Goal: Obtain resource: Obtain resource

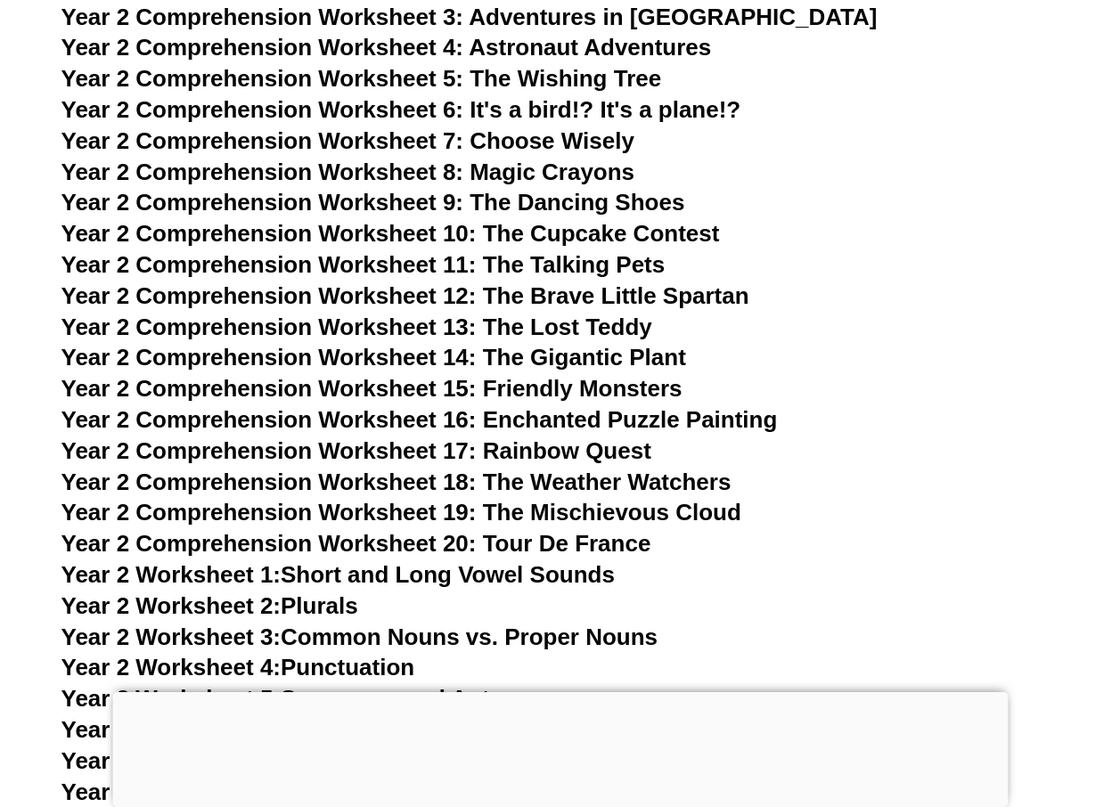
scroll to position [5168, 0]
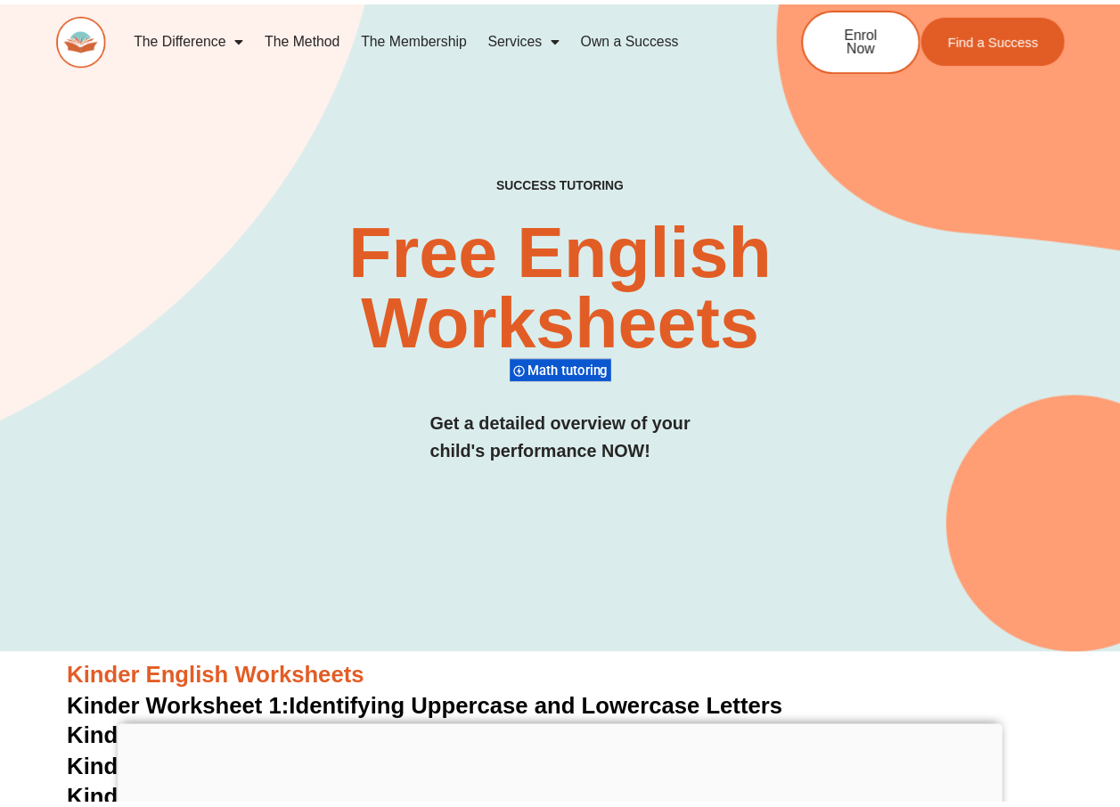
scroll to position [5168, 0]
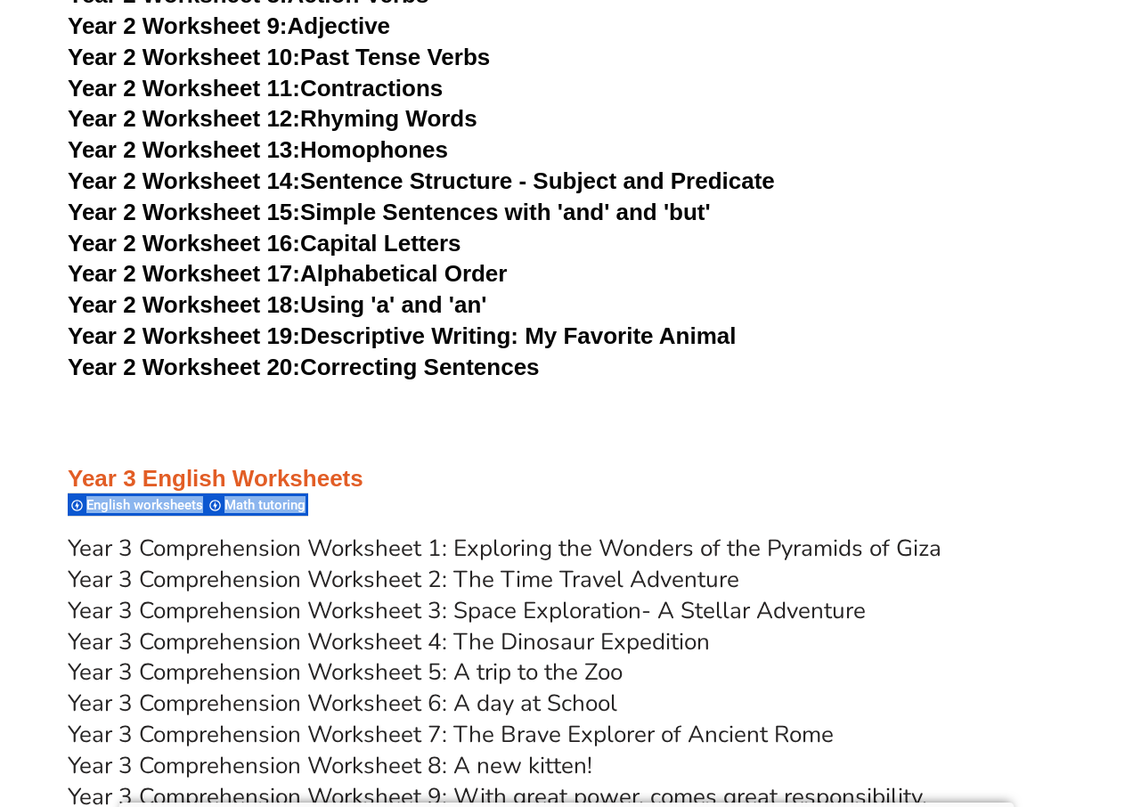
click at [505, 494] on div "Year 3 English Worksheets English worksheets Math tutoring" at bounding box center [567, 491] width 998 height 55
click at [653, 498] on div "Year 3 English Worksheets English worksheets Math tutoring" at bounding box center [567, 491] width 998 height 55
click at [584, 554] on link "Year 3 Comprehension Worksheet 1: Exploring the Wonders of the Pyramids of Giza" at bounding box center [505, 548] width 874 height 31
click at [688, 66] on h3 "Year 2 Worksheet 10: Past Tense Verbs" at bounding box center [567, 58] width 998 height 30
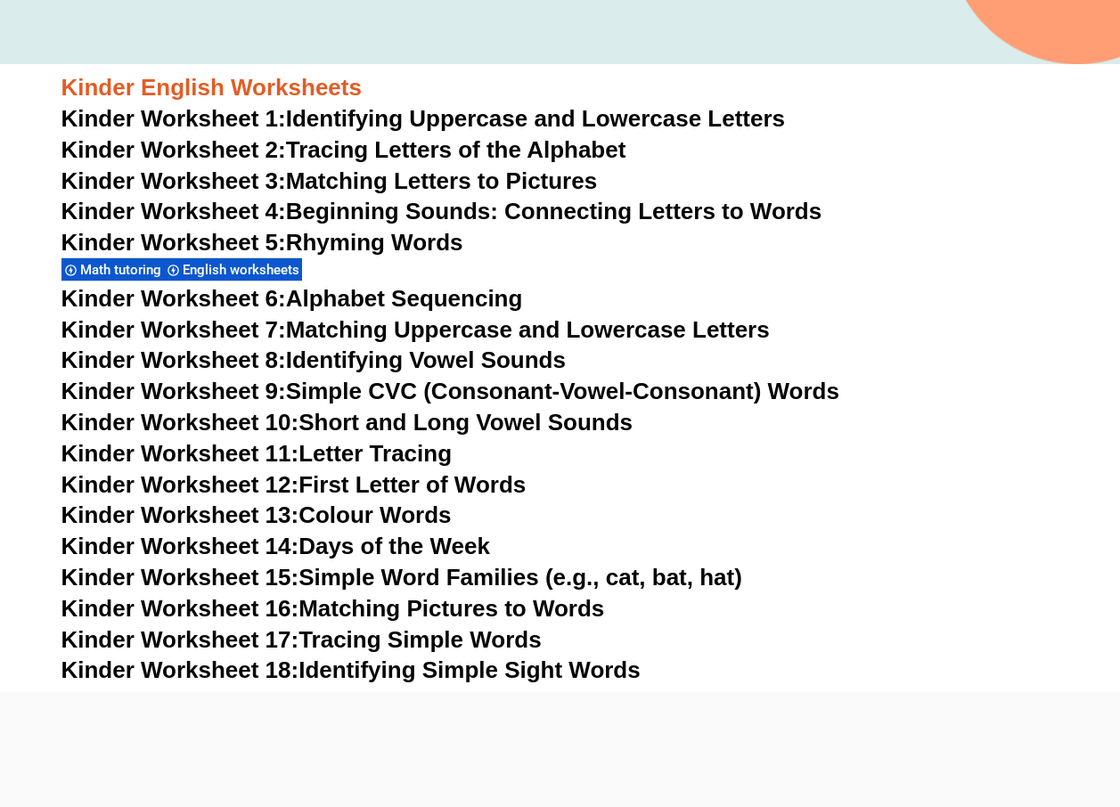
scroll to position [624, 0]
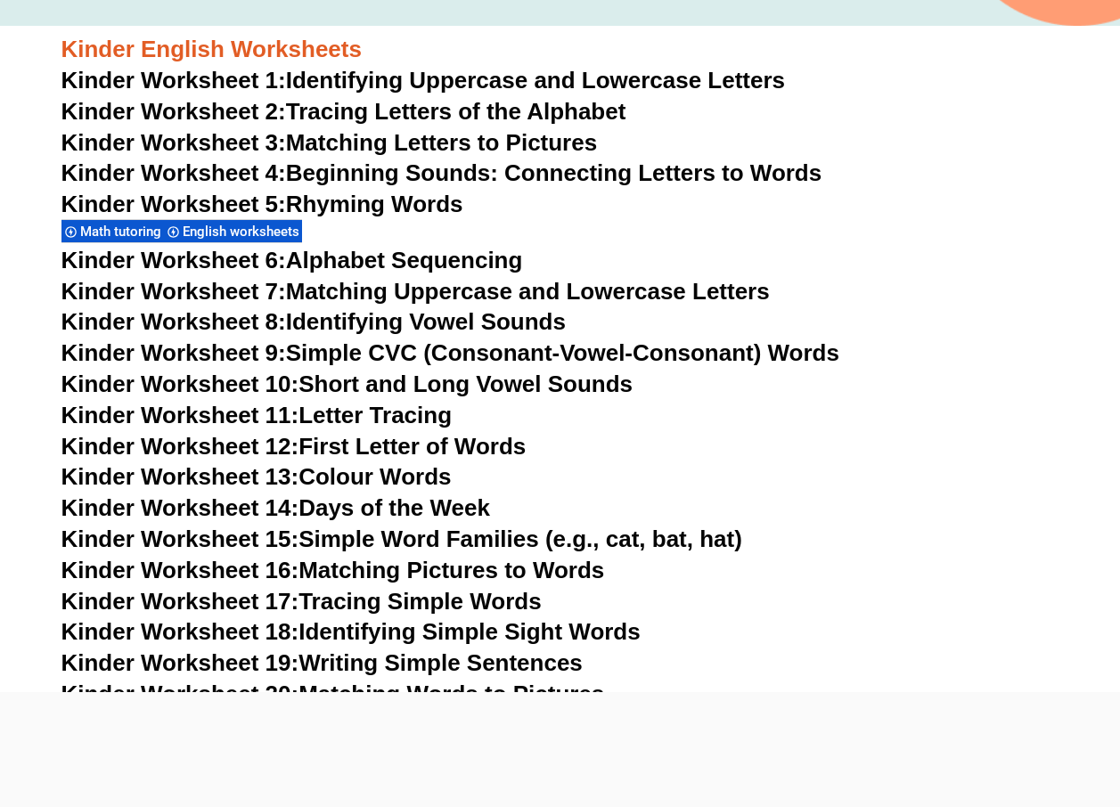
click at [414, 421] on link "Kinder Worksheet 11: Letter Tracing" at bounding box center [256, 415] width 391 height 27
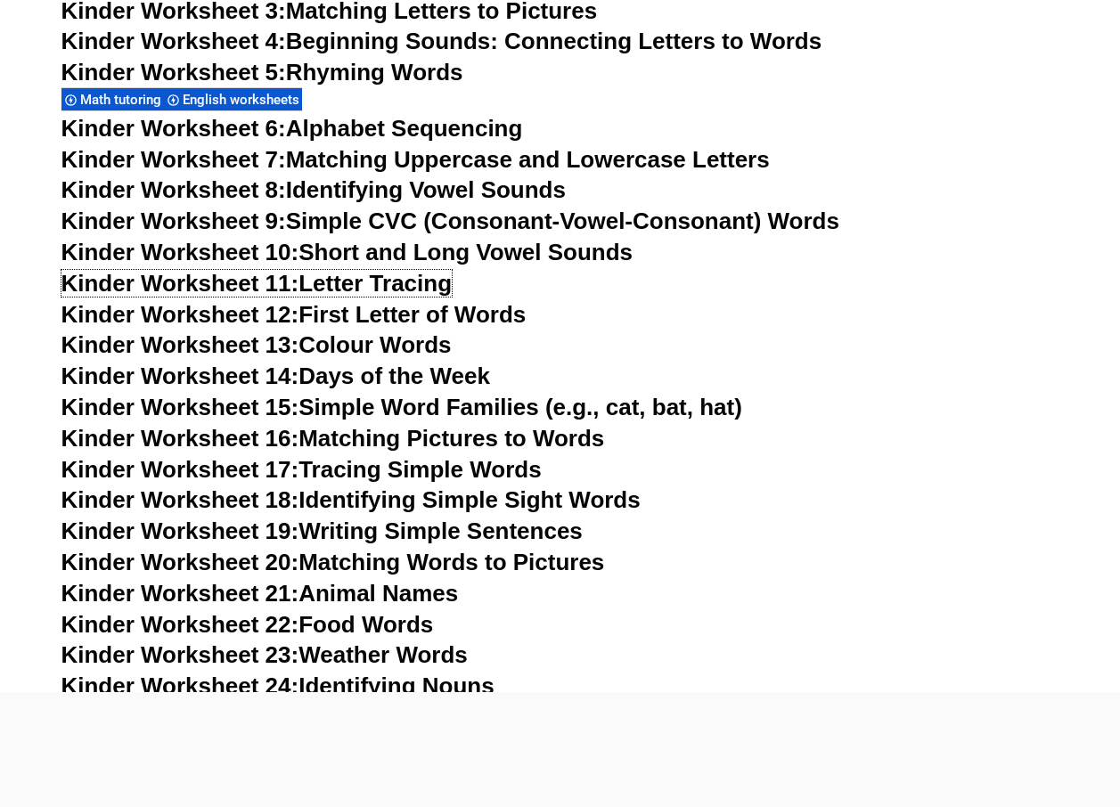
scroll to position [802, 0]
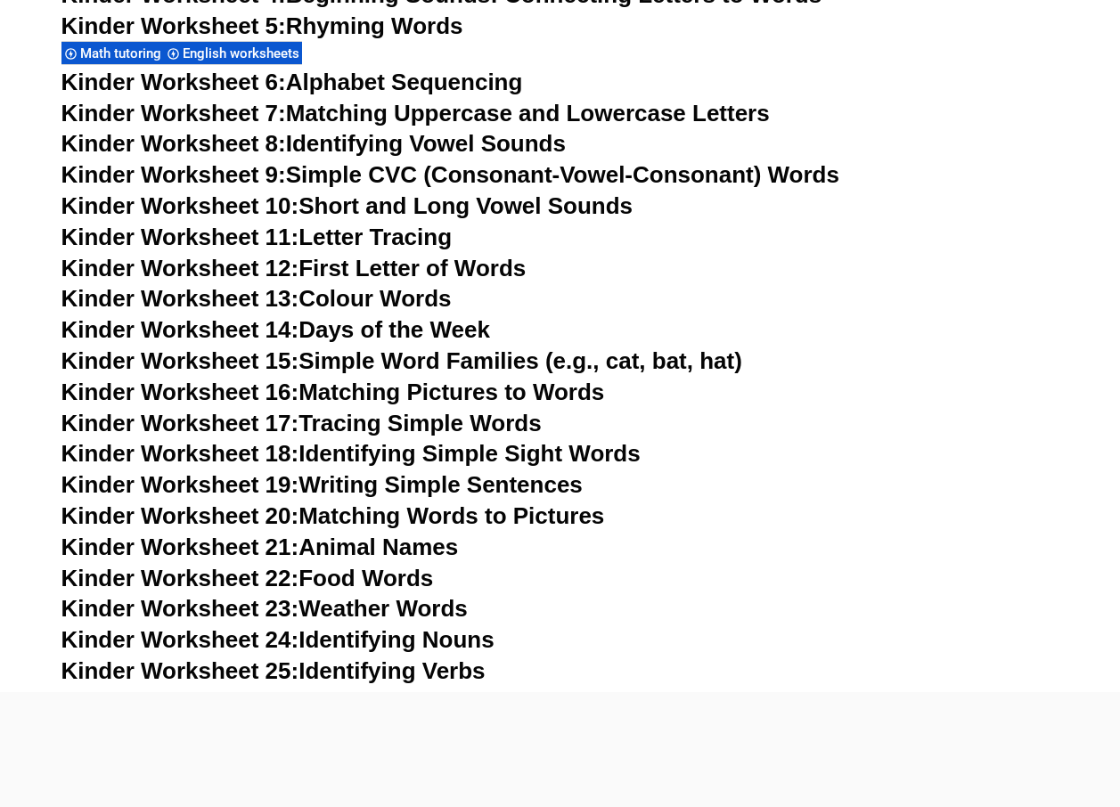
click at [442, 414] on link "Kinder Worksheet 17: Tracing Simple Words" at bounding box center [301, 423] width 480 height 27
click at [560, 515] on link "Kinder Worksheet 20: Matching Words to Pictures" at bounding box center [333, 516] width 544 height 27
click at [466, 452] on link "Kinder Worksheet 18: Identifying Simple Sight Words" at bounding box center [350, 453] width 579 height 27
click at [415, 364] on link "Kinder Worksheet 15: Simple Word Families (e.g., cat, bat, hat)" at bounding box center [401, 361] width 681 height 27
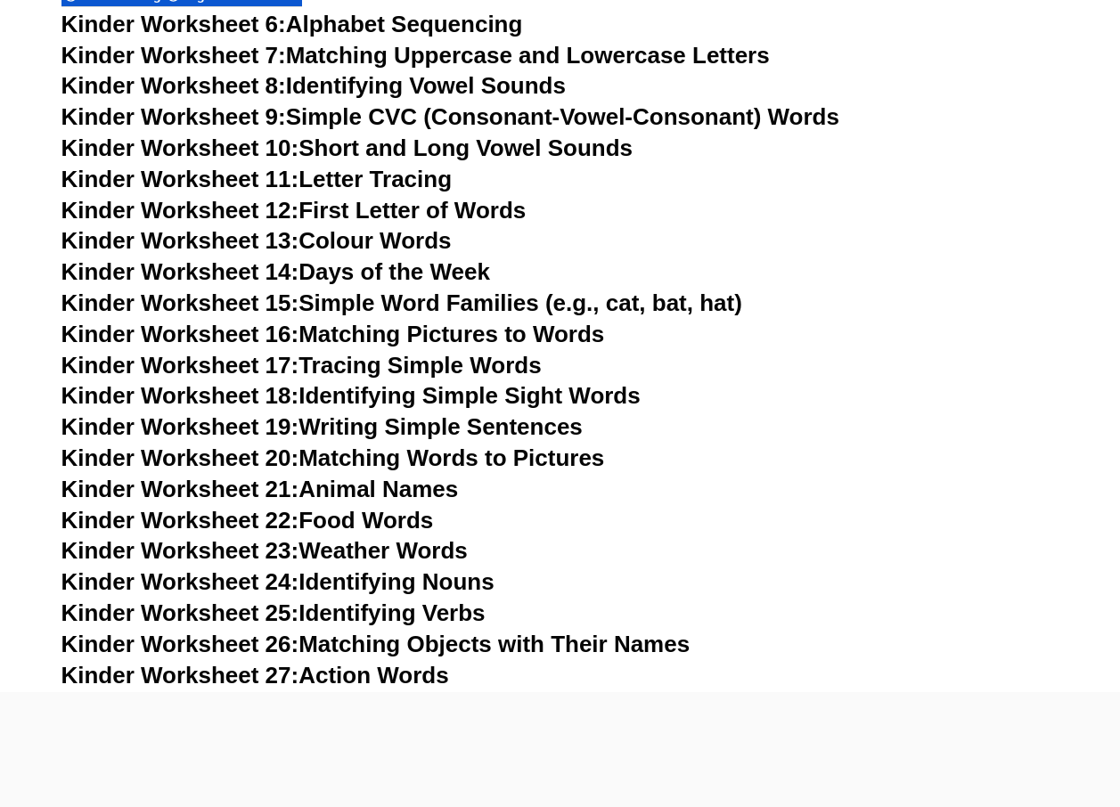
scroll to position [891, 0]
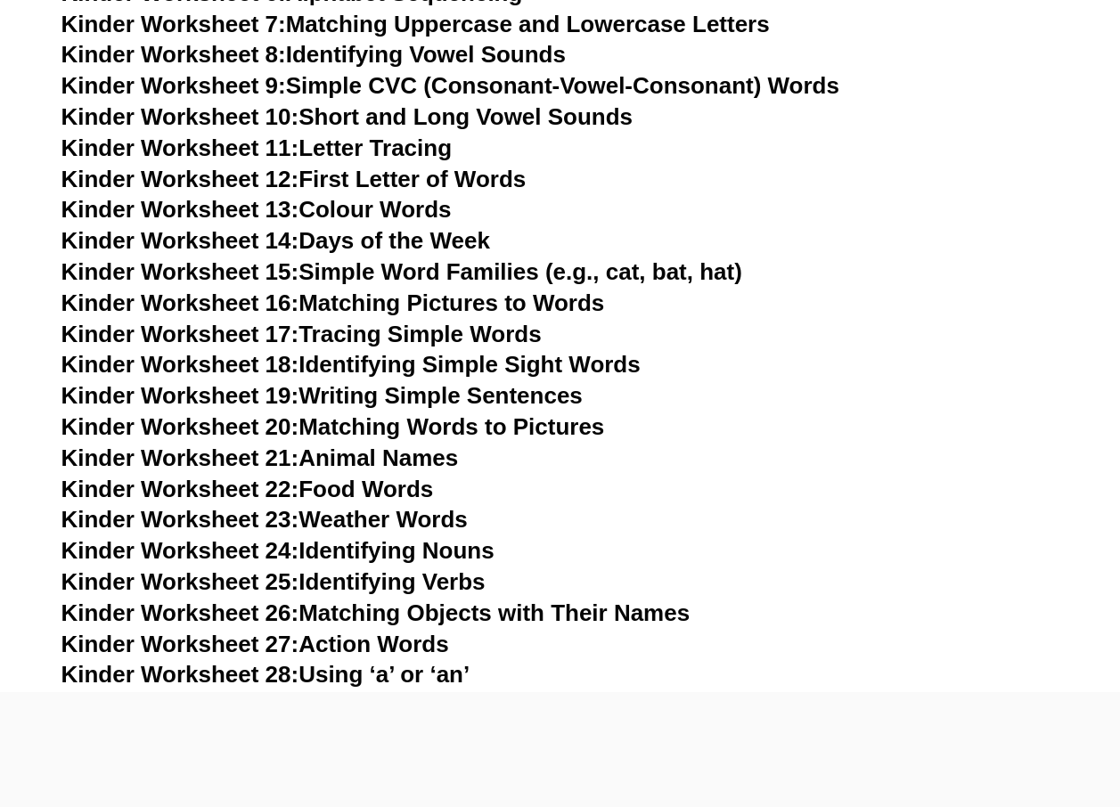
click at [446, 523] on link "Kinder Worksheet 23: Weather Words" at bounding box center [264, 519] width 406 height 27
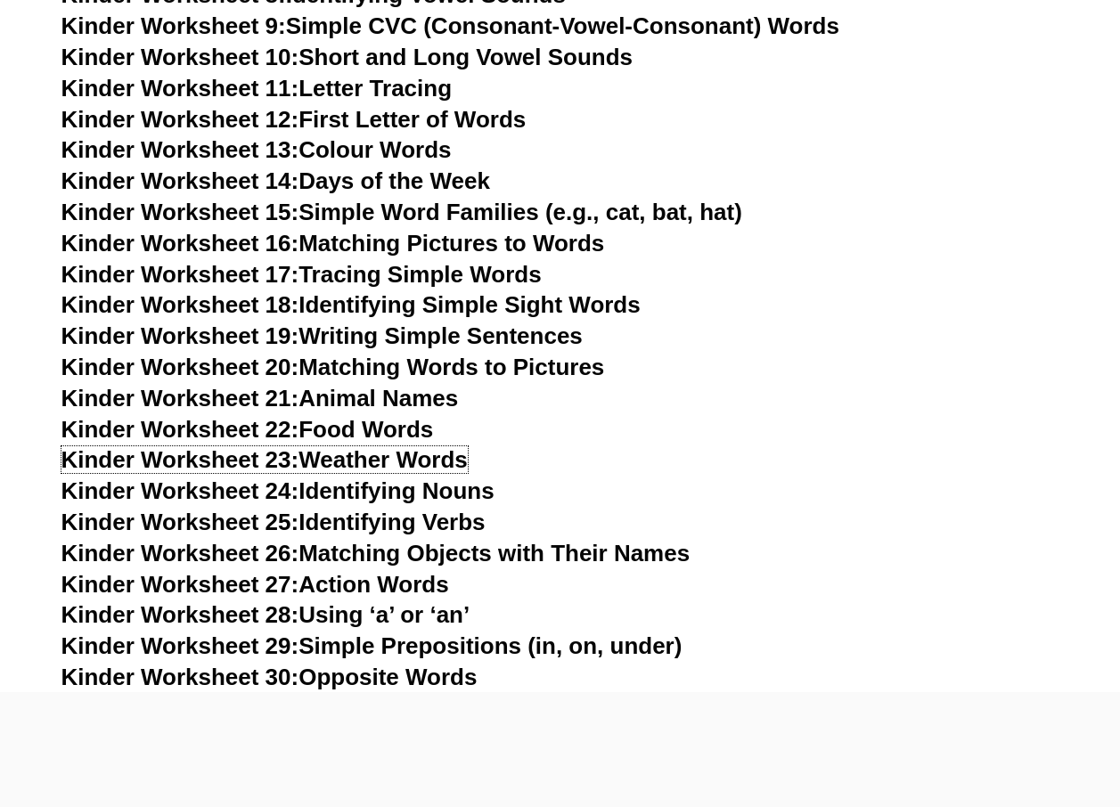
scroll to position [980, 0]
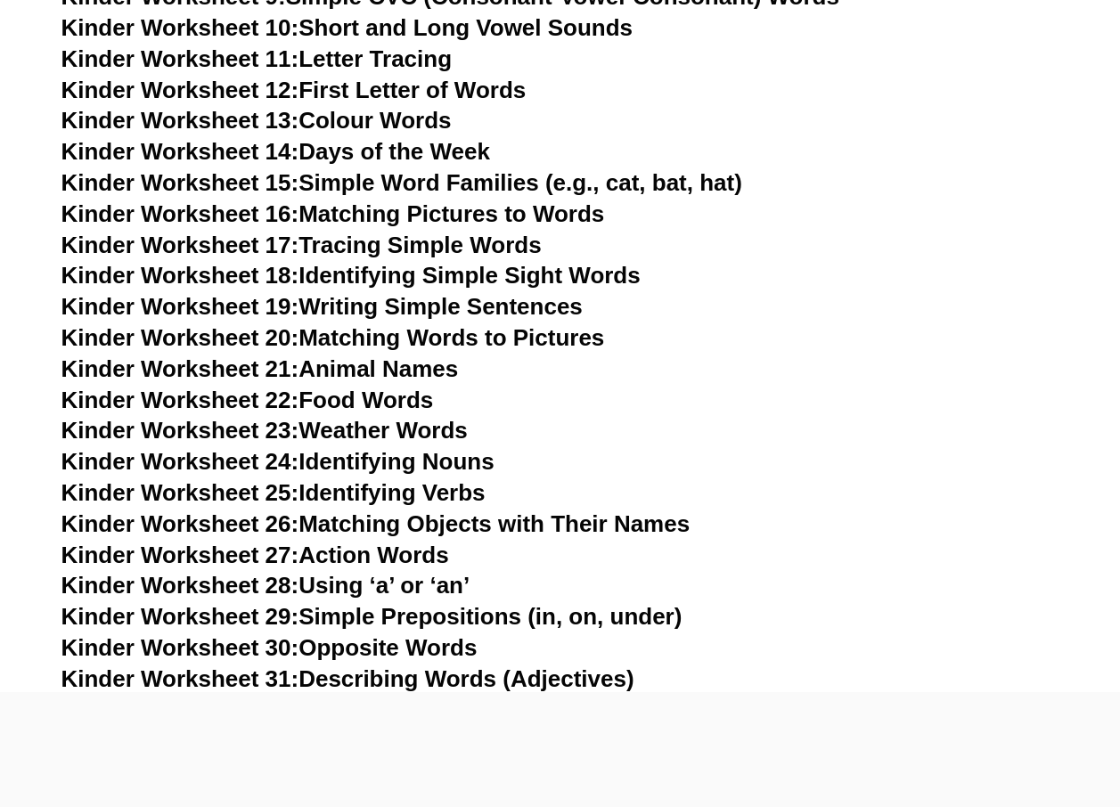
click at [478, 465] on link "Kinder Worksheet 24: Identifying Nouns" at bounding box center [277, 461] width 433 height 27
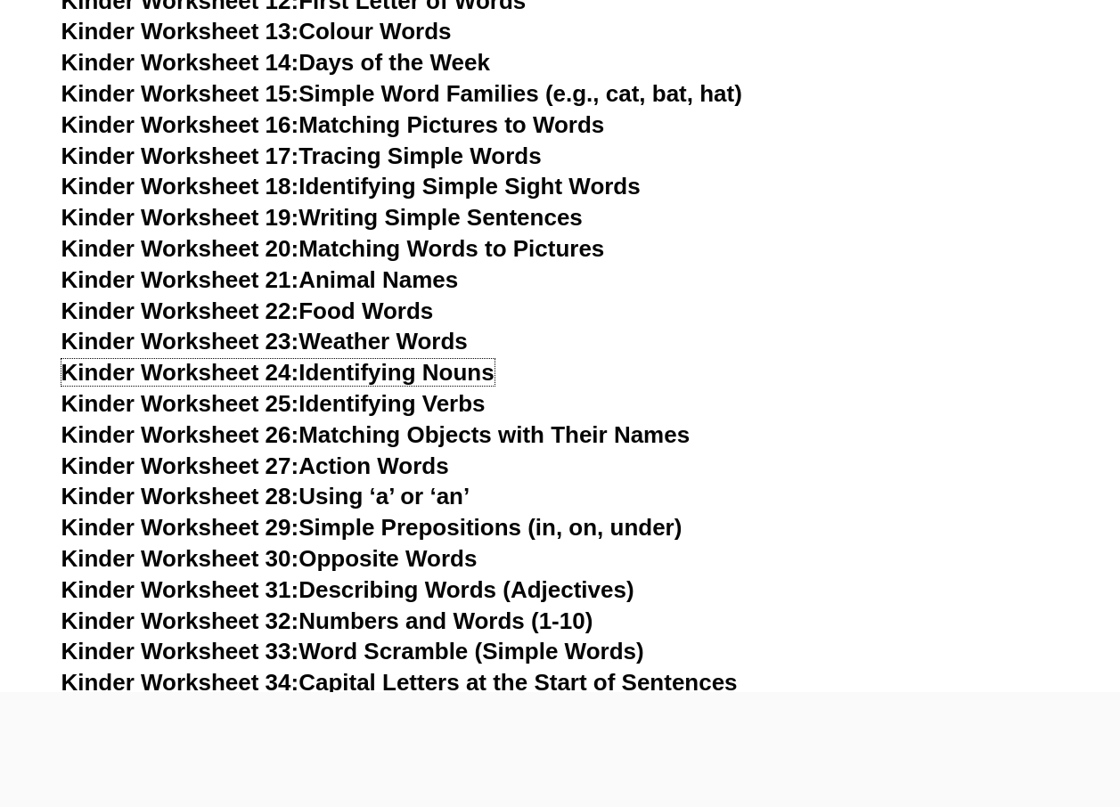
scroll to position [1158, 0]
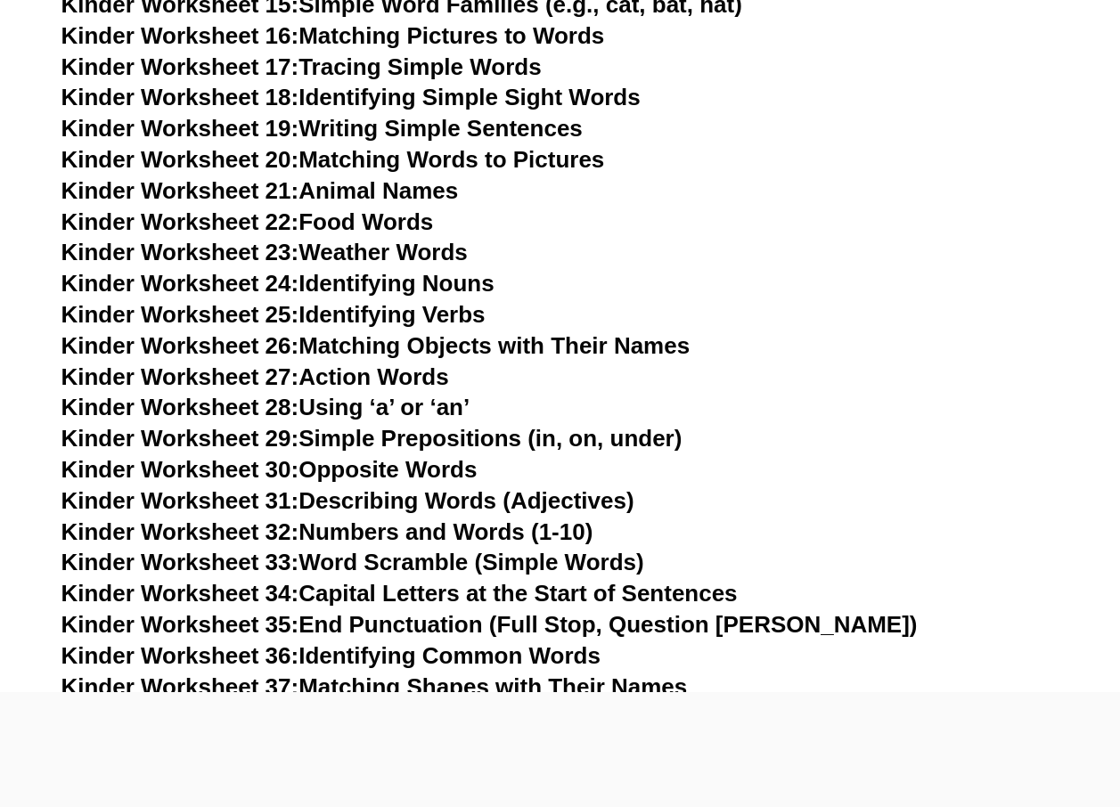
click at [388, 370] on link "Kinder Worksheet 27: Action Words" at bounding box center [255, 377] width 388 height 27
click at [439, 405] on link "Kinder Worksheet 28: Using ‘a’ or ‘an’" at bounding box center [265, 407] width 409 height 27
click at [478, 441] on link "Kinder Worksheet 29: Simple Prepositions (in, on, under)" at bounding box center [371, 438] width 621 height 27
click at [414, 466] on link "Kinder Worksheet 30: Opposite Words" at bounding box center [269, 469] width 416 height 27
click at [462, 502] on link "Kinder Worksheet 31: Describing Words (Adjectives)" at bounding box center [347, 500] width 573 height 27
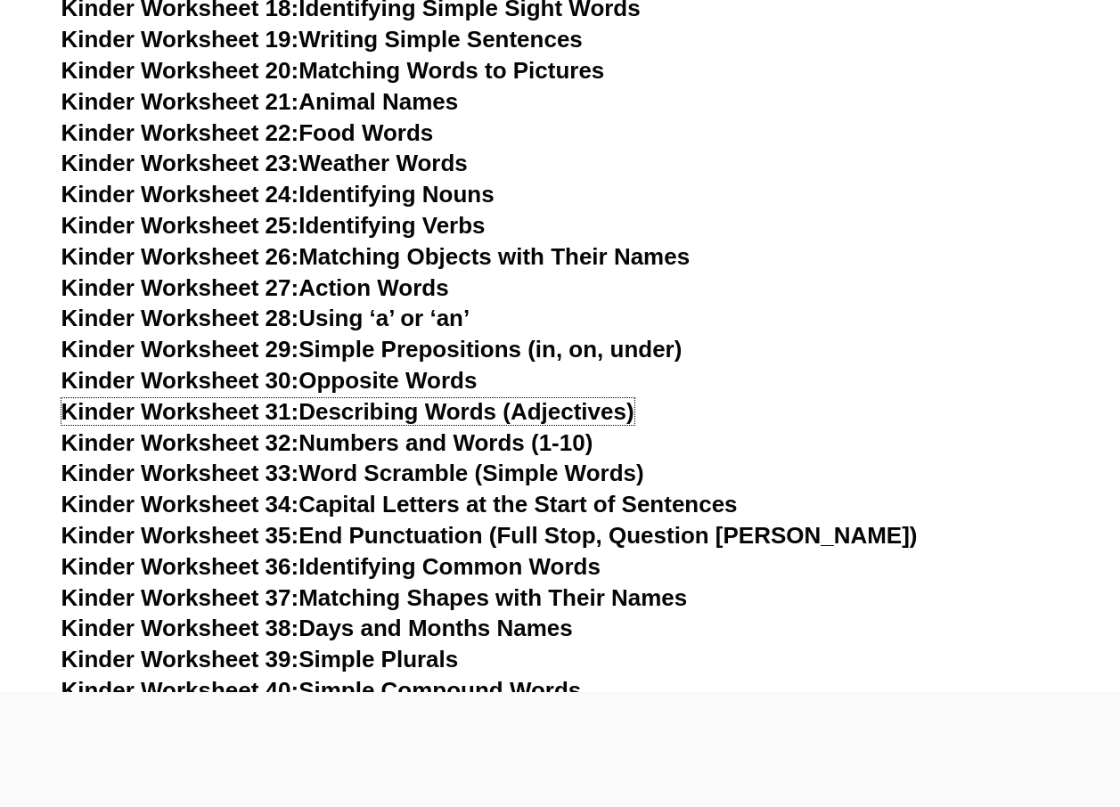
scroll to position [1337, 0]
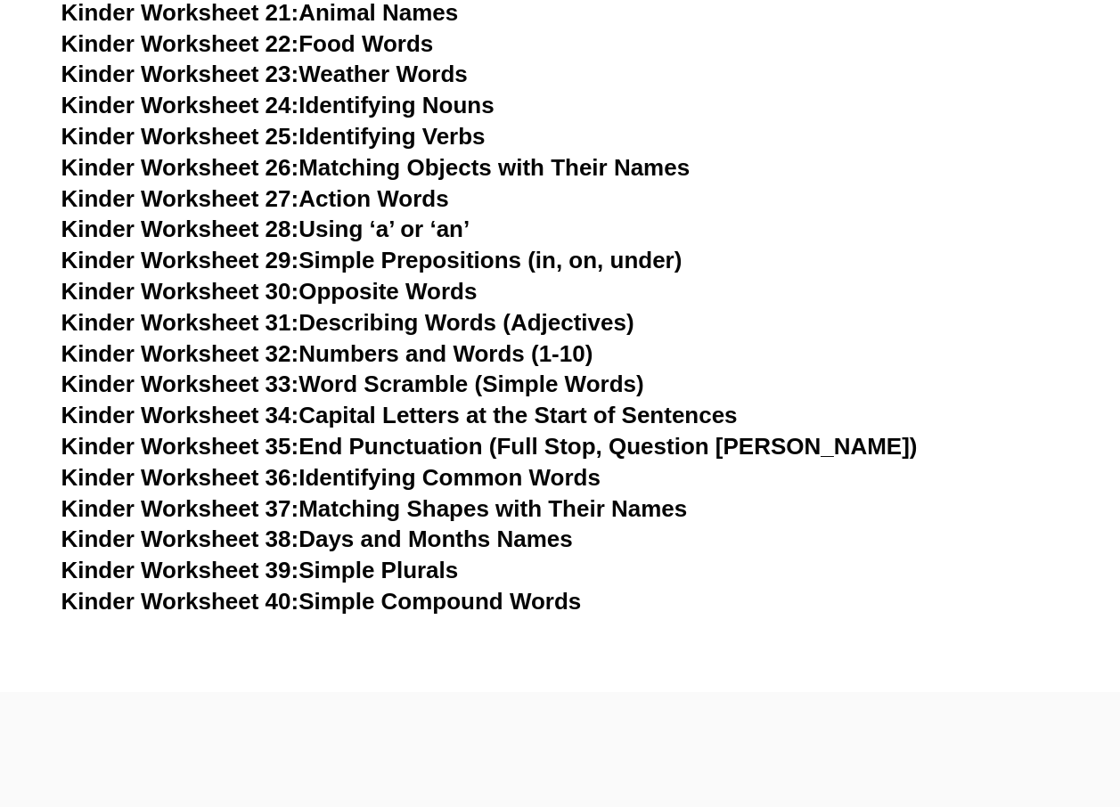
click at [544, 381] on link "Kinder Worksheet 33: Word Scramble (Simple Words)" at bounding box center [352, 384] width 583 height 27
click at [552, 473] on link "Kinder Worksheet 36: Identifying Common Words" at bounding box center [330, 477] width 539 height 27
click at [421, 542] on link "Kinder Worksheet 38: Days and Months Names" at bounding box center [316, 539] width 511 height 27
click at [407, 579] on link "Kinder Worksheet 39: Simple Plurals" at bounding box center [259, 570] width 397 height 27
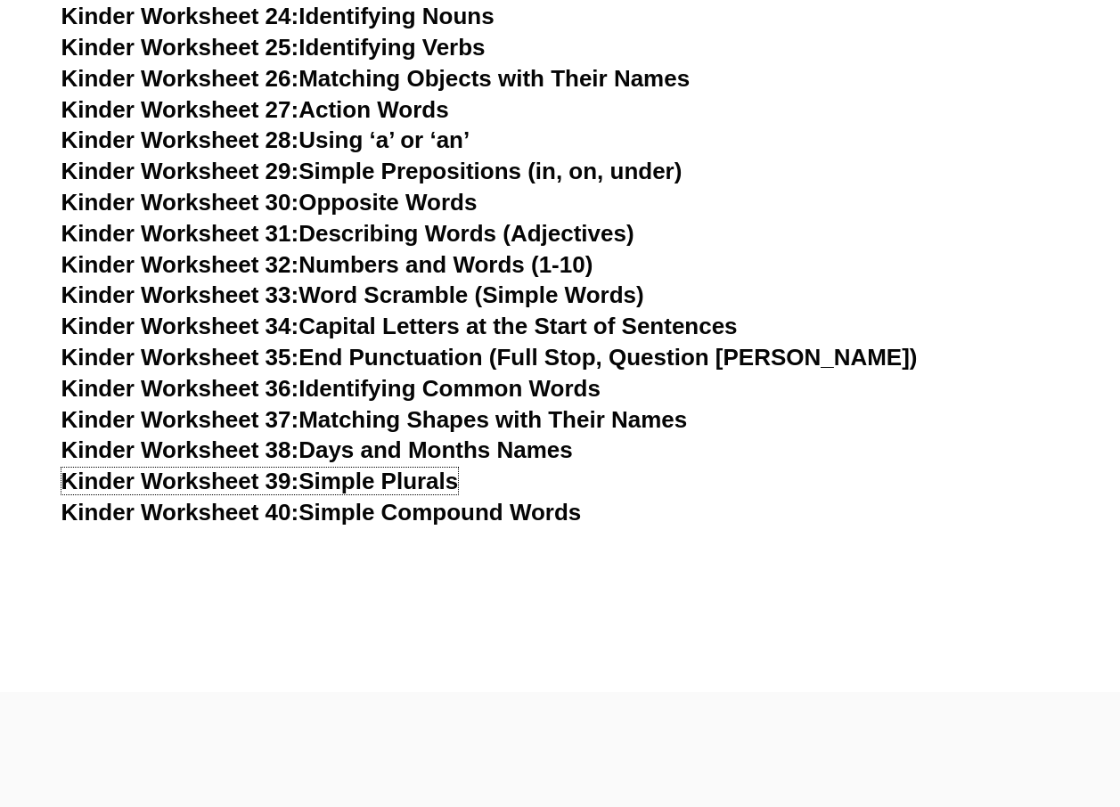
scroll to position [2139, 0]
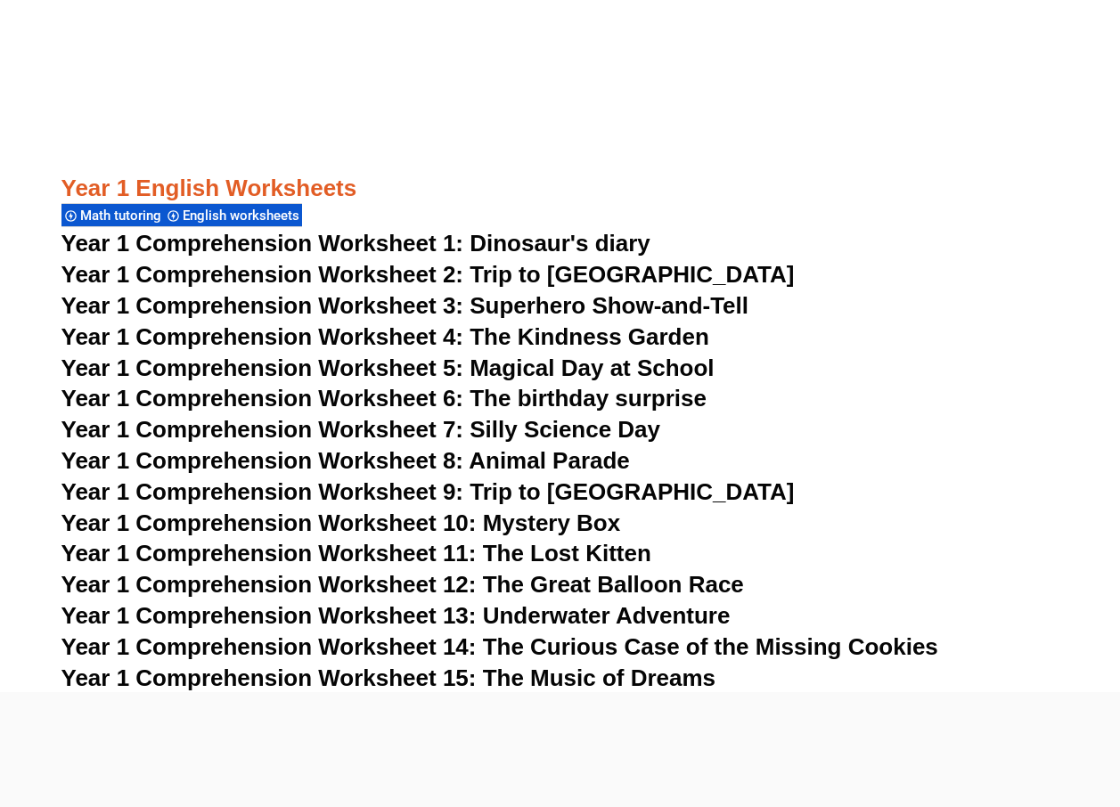
click at [571, 239] on span "Year 1 Comprehension Worksheet 1: Dinosaur's diary" at bounding box center [355, 243] width 589 height 27
click at [609, 307] on span "Year 1 Comprehension Worksheet 3: Superhero Show-and-Tell" at bounding box center [405, 305] width 688 height 27
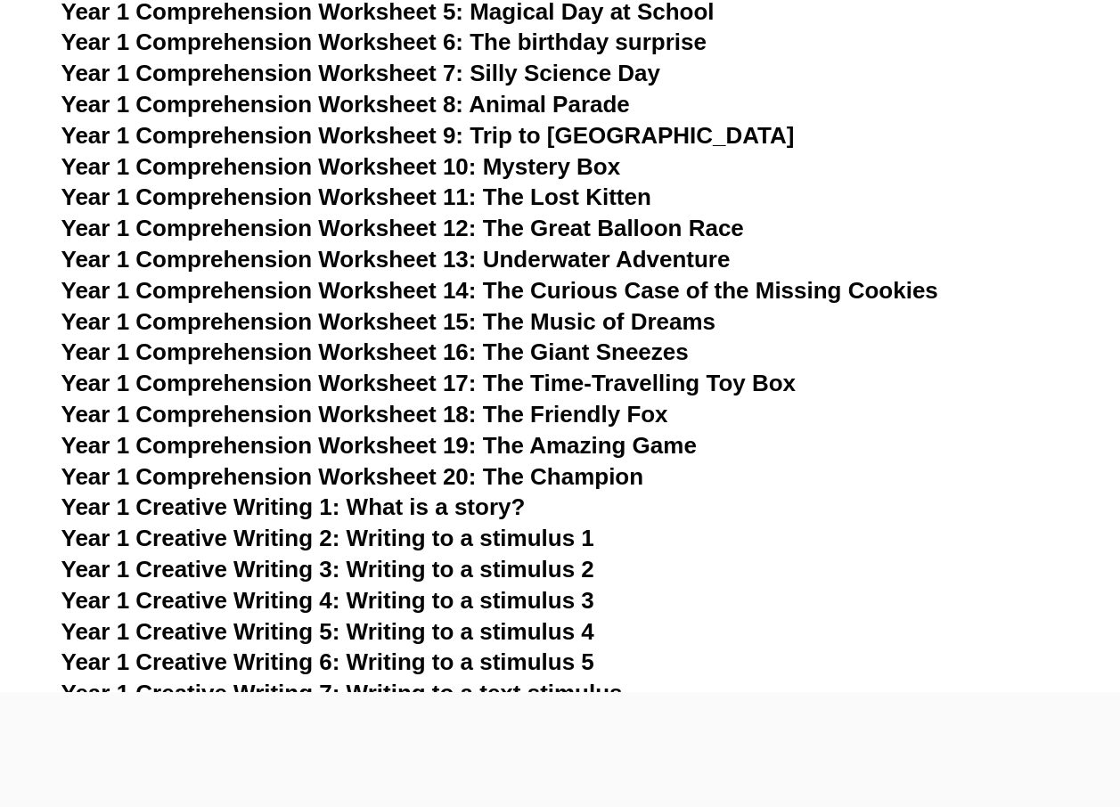
scroll to position [2584, 0]
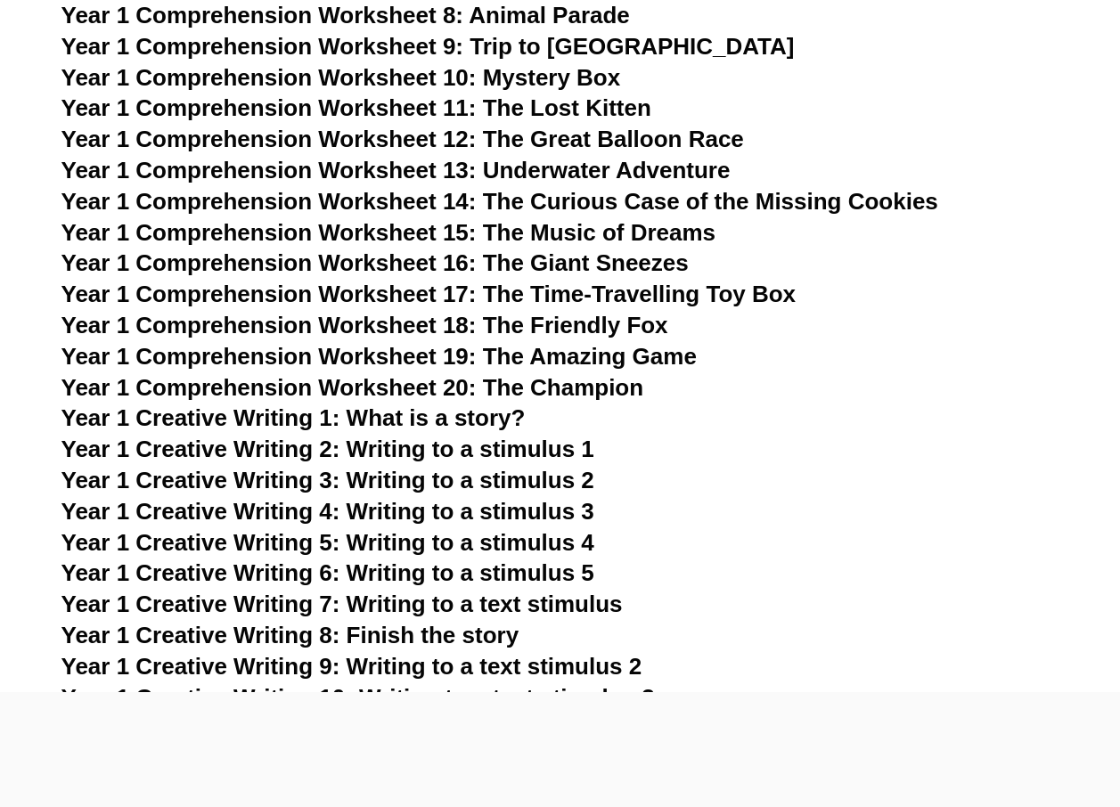
click at [514, 453] on span "Year 1 Creative Writing 2: Writing to a stimulus 1" at bounding box center [327, 449] width 533 height 27
click at [670, 357] on span "Year 1 Comprehension Worksheet 19: The Amazing Game" at bounding box center [378, 356] width 635 height 27
click at [578, 200] on span "Year 1 Comprehension Worksheet 14: The Curious Case of the Missing Cookies" at bounding box center [499, 201] width 877 height 27
click at [596, 139] on span "Year 1 Comprehension Worksheet 12: The Great Balloon Race" at bounding box center [402, 139] width 683 height 27
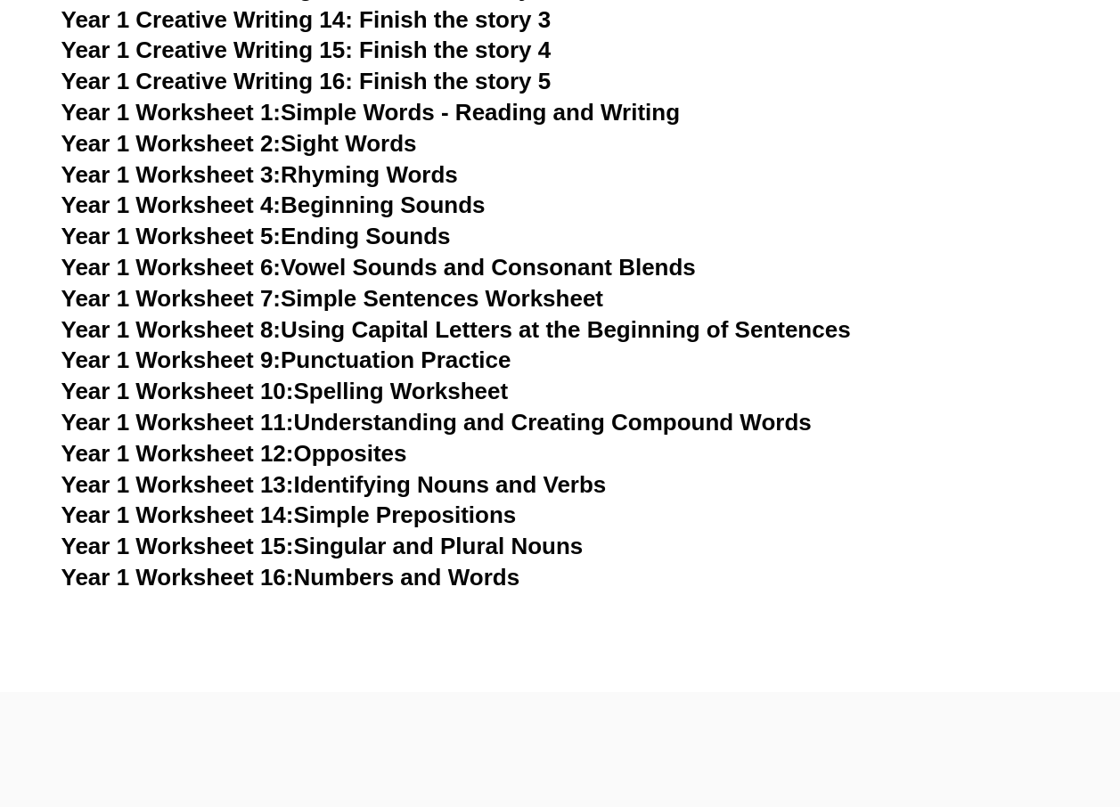
scroll to position [2940, 0]
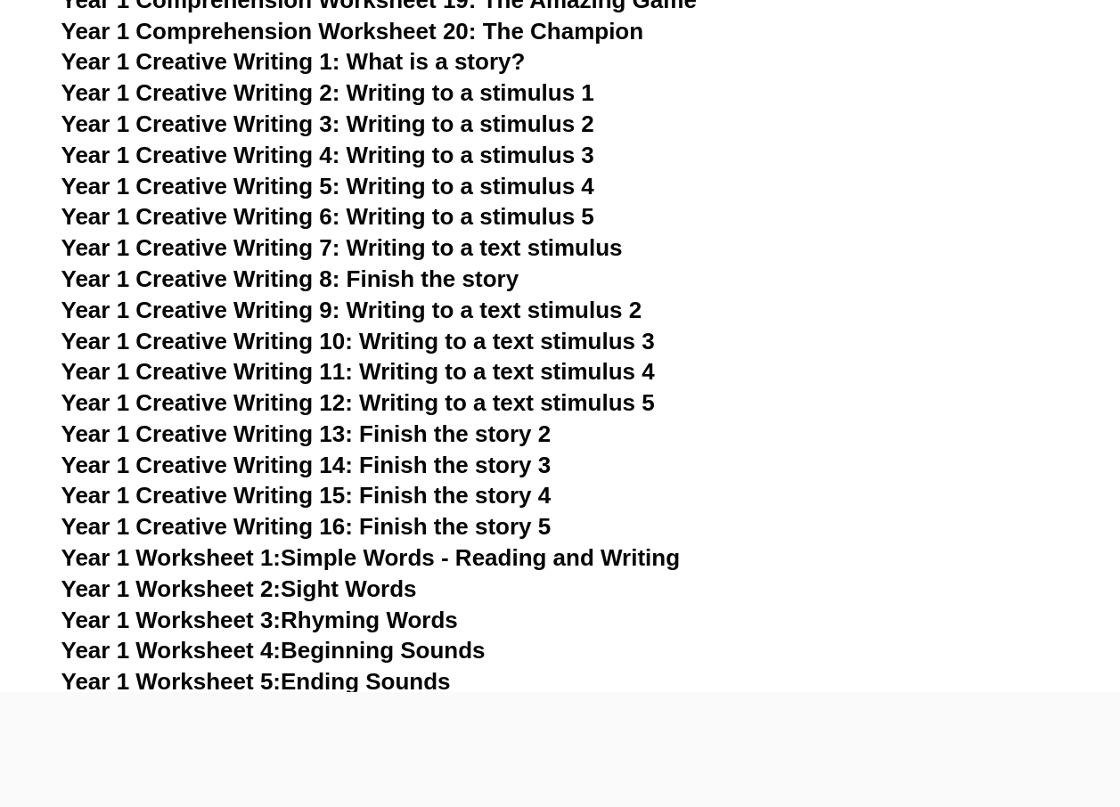
click at [388, 622] on link "Year 1 Worksheet 3: Rhyming Words" at bounding box center [259, 620] width 397 height 27
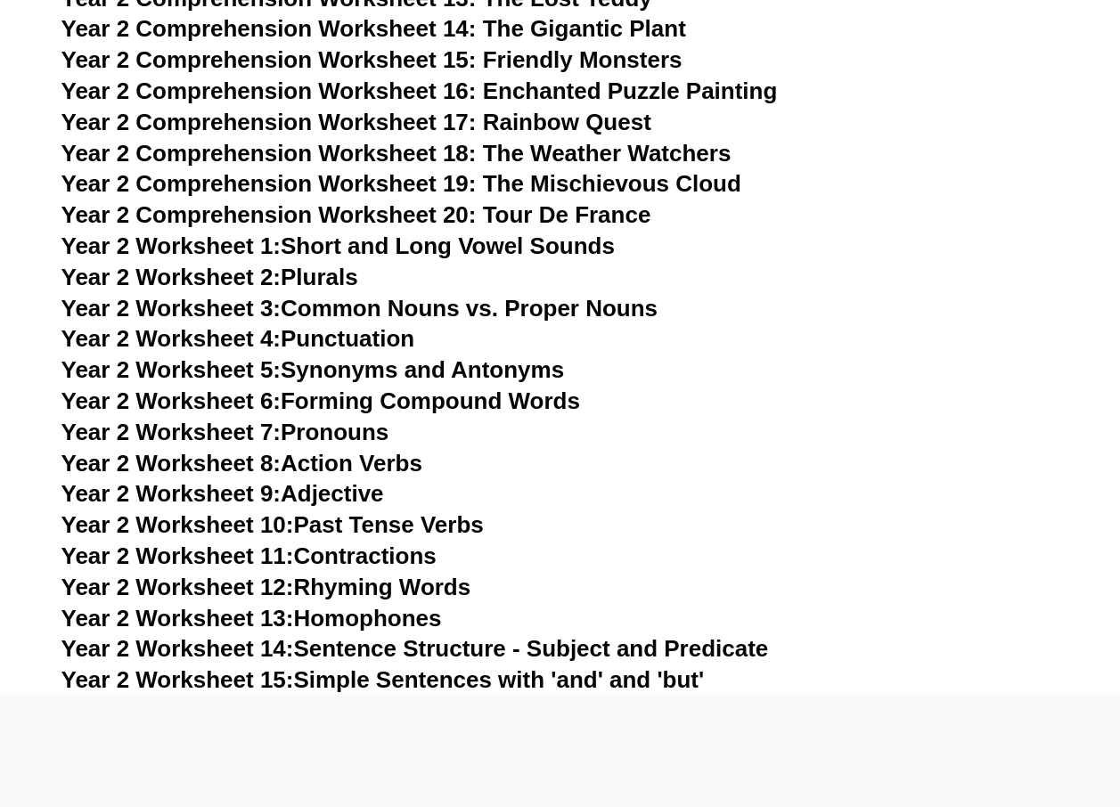
scroll to position [4901, 0]
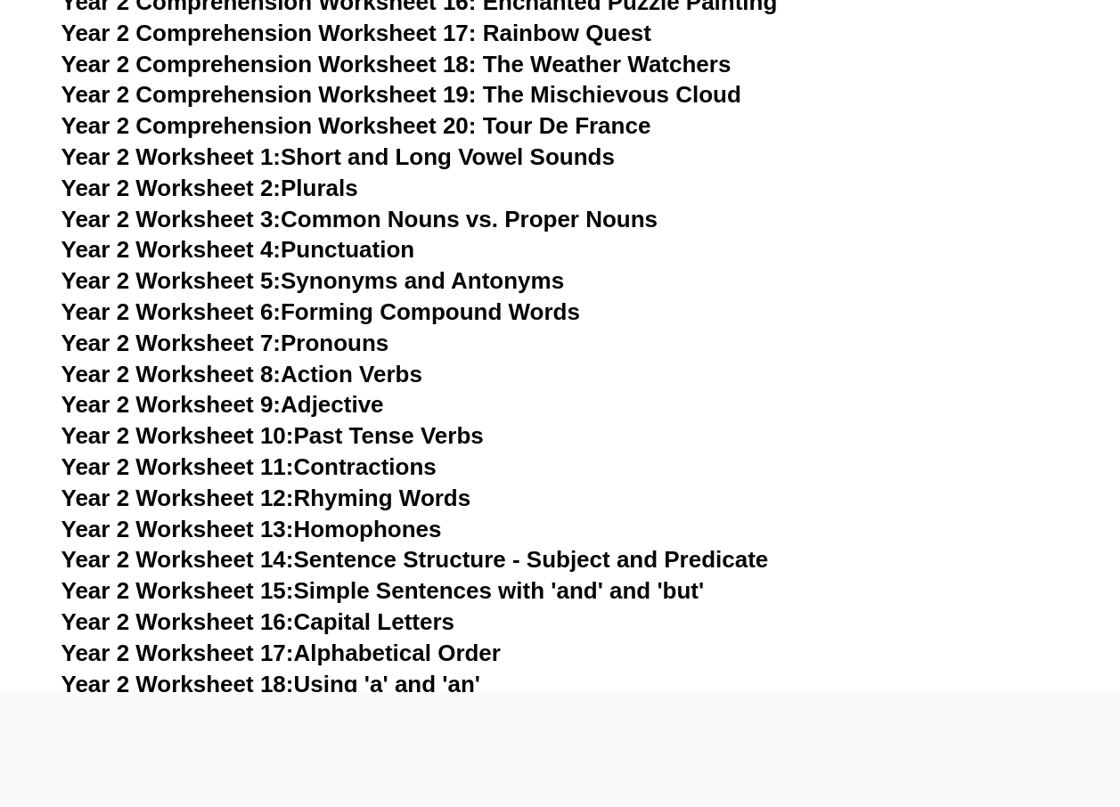
click at [336, 194] on link "Year 2 Worksheet 2: Plurals" at bounding box center [209, 188] width 297 height 27
click at [390, 380] on link "Year 2 Worksheet 8: Action Verbs" at bounding box center [241, 374] width 361 height 27
click at [363, 417] on link "Year 2 Worksheet 9: Adjective" at bounding box center [222, 404] width 323 height 27
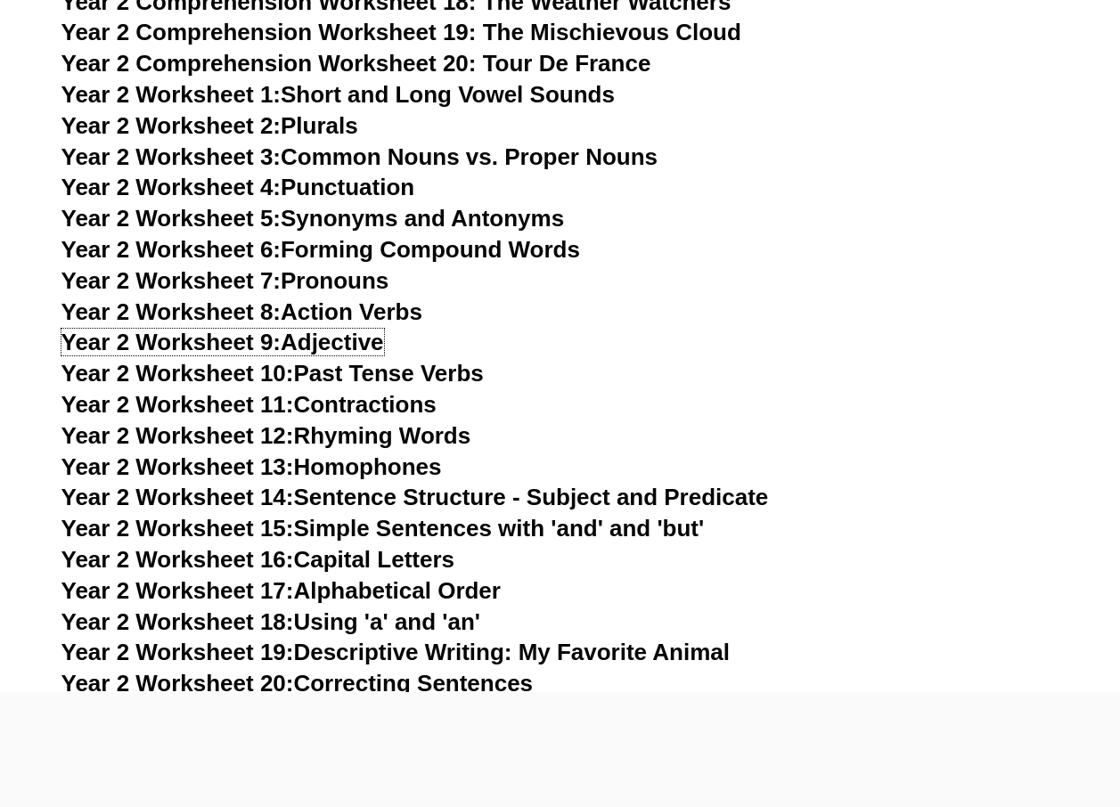
scroll to position [4990, 0]
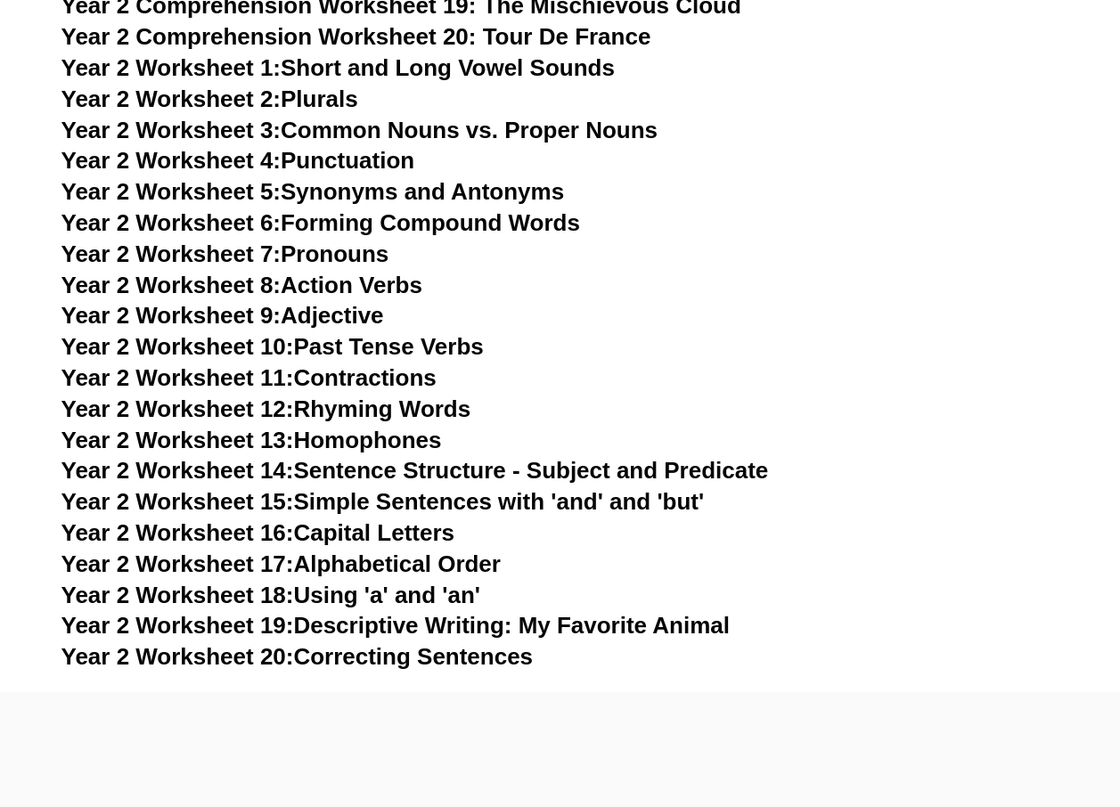
click at [402, 380] on link "Year 2 Worksheet 11: Contractions" at bounding box center [248, 377] width 375 height 27
click at [406, 438] on link "Year 2 Worksheet 13: Homophones" at bounding box center [251, 440] width 380 height 27
click at [610, 466] on link "Year 2 Worksheet 14: Sentence Structure - Subject and Predicate" at bounding box center [414, 470] width 707 height 27
click at [473, 500] on link "Year 2 Worksheet 15: Simple Sentences with 'and' and 'but'" at bounding box center [382, 501] width 643 height 27
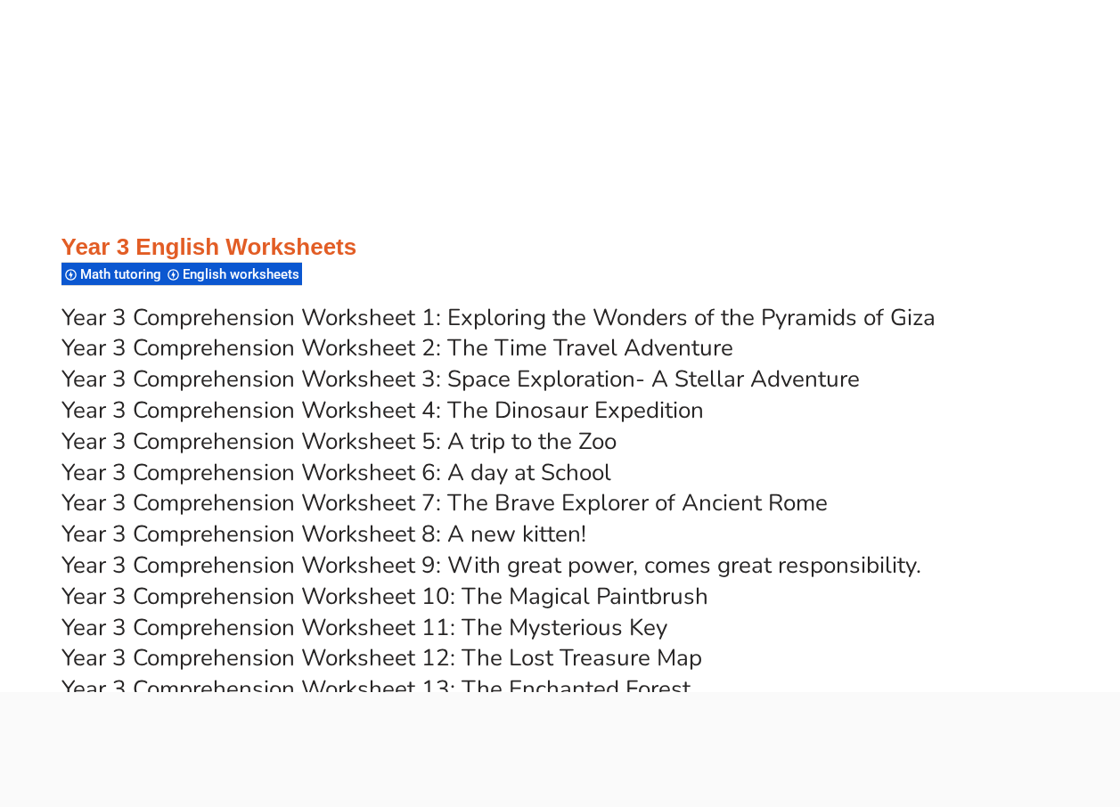
scroll to position [5792, 0]
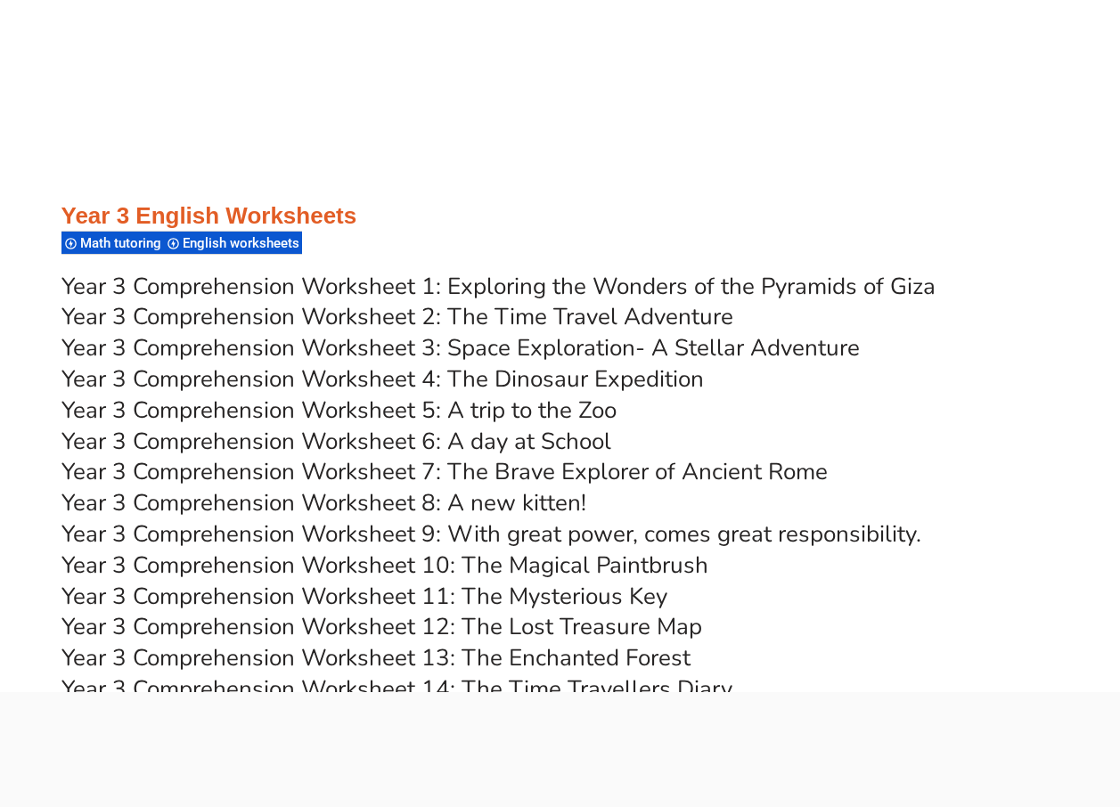
click at [498, 491] on link "Year 3 Comprehension Worksheet 8: A new kitten!" at bounding box center [323, 502] width 525 height 31
